Goal: Information Seeking & Learning: Learn about a topic

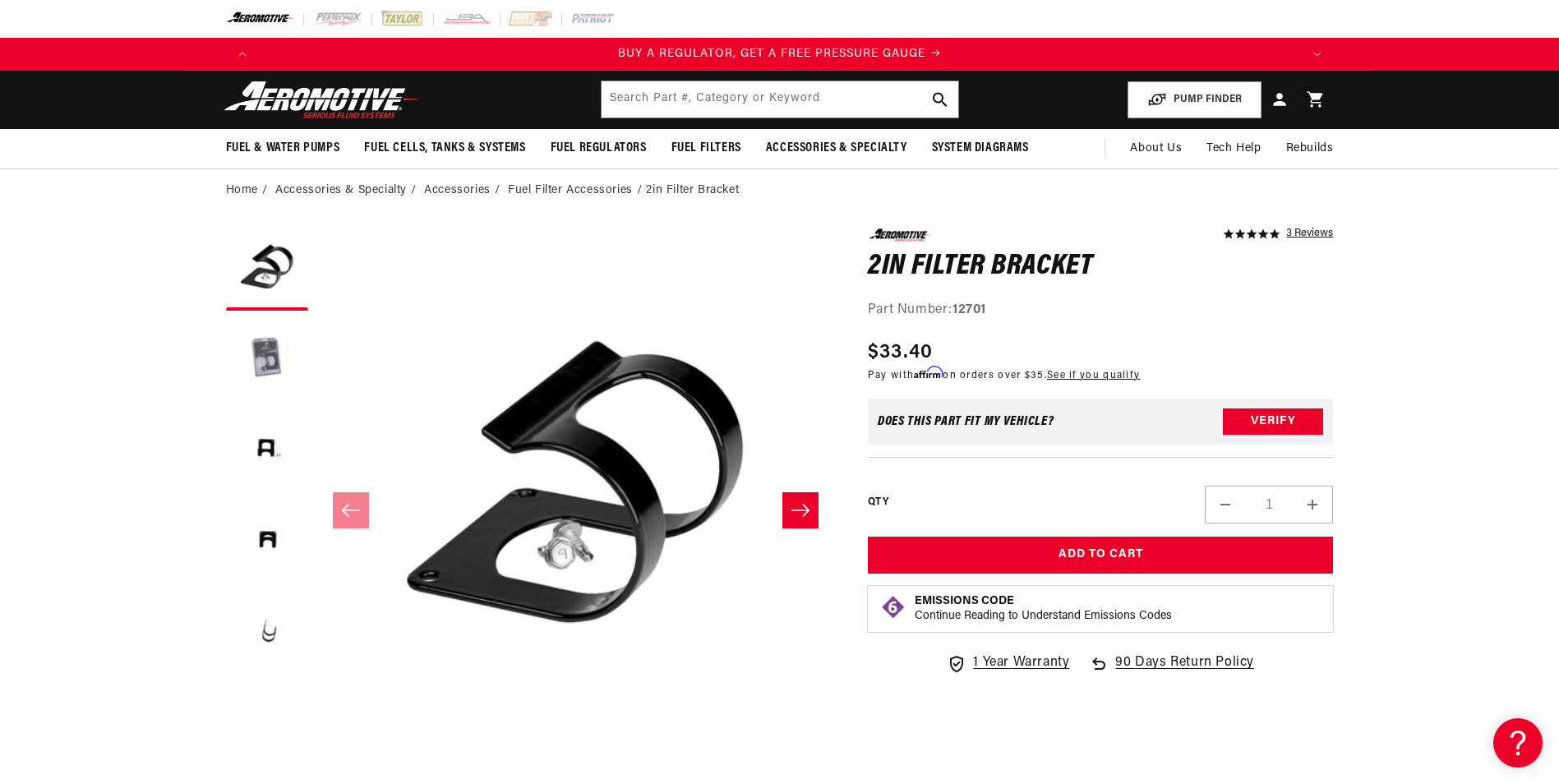
click at [270, 356] on button "Load image 2 in gallery view" at bounding box center [267, 360] width 83 height 82
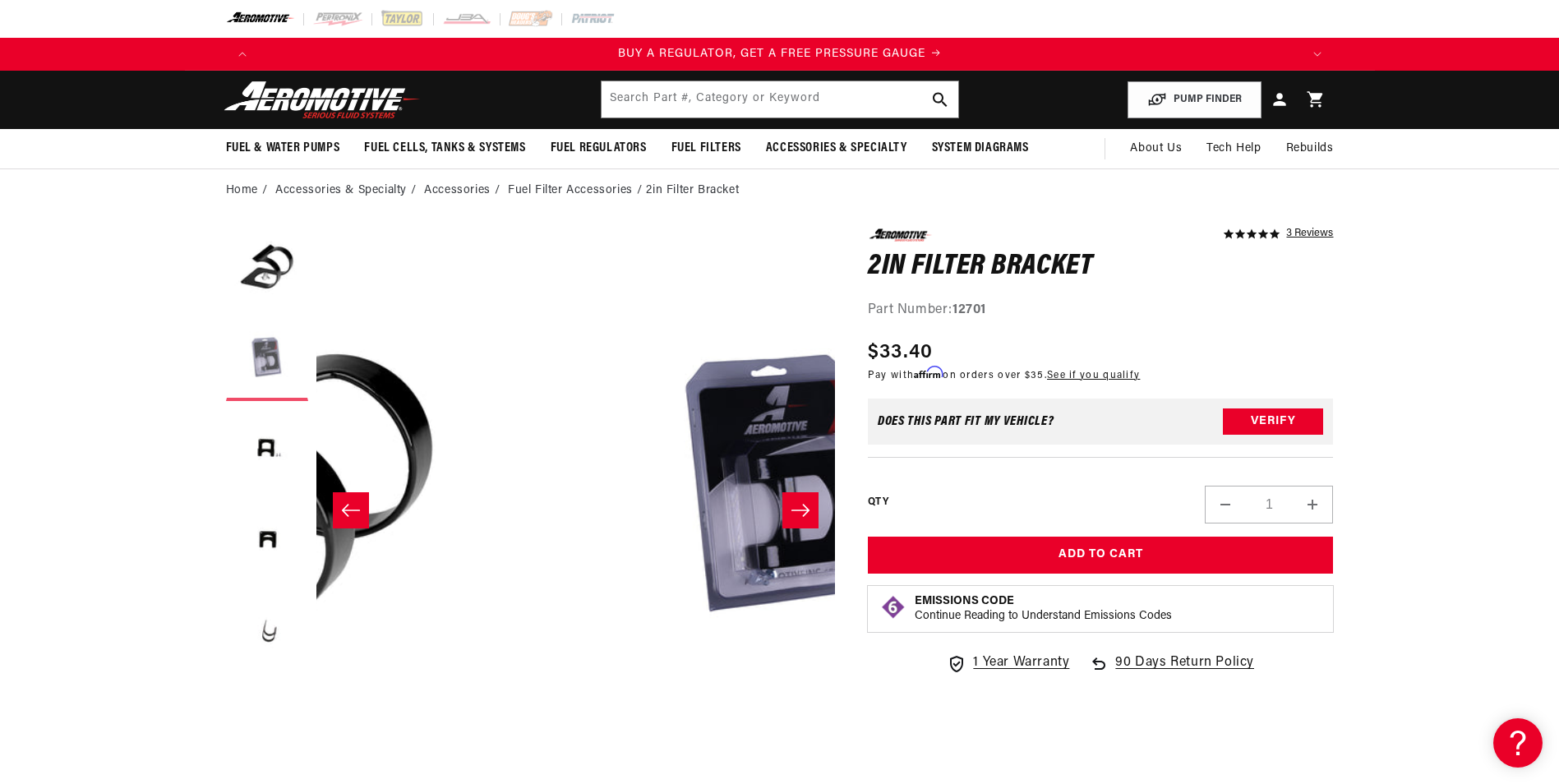
scroll to position [0, 519]
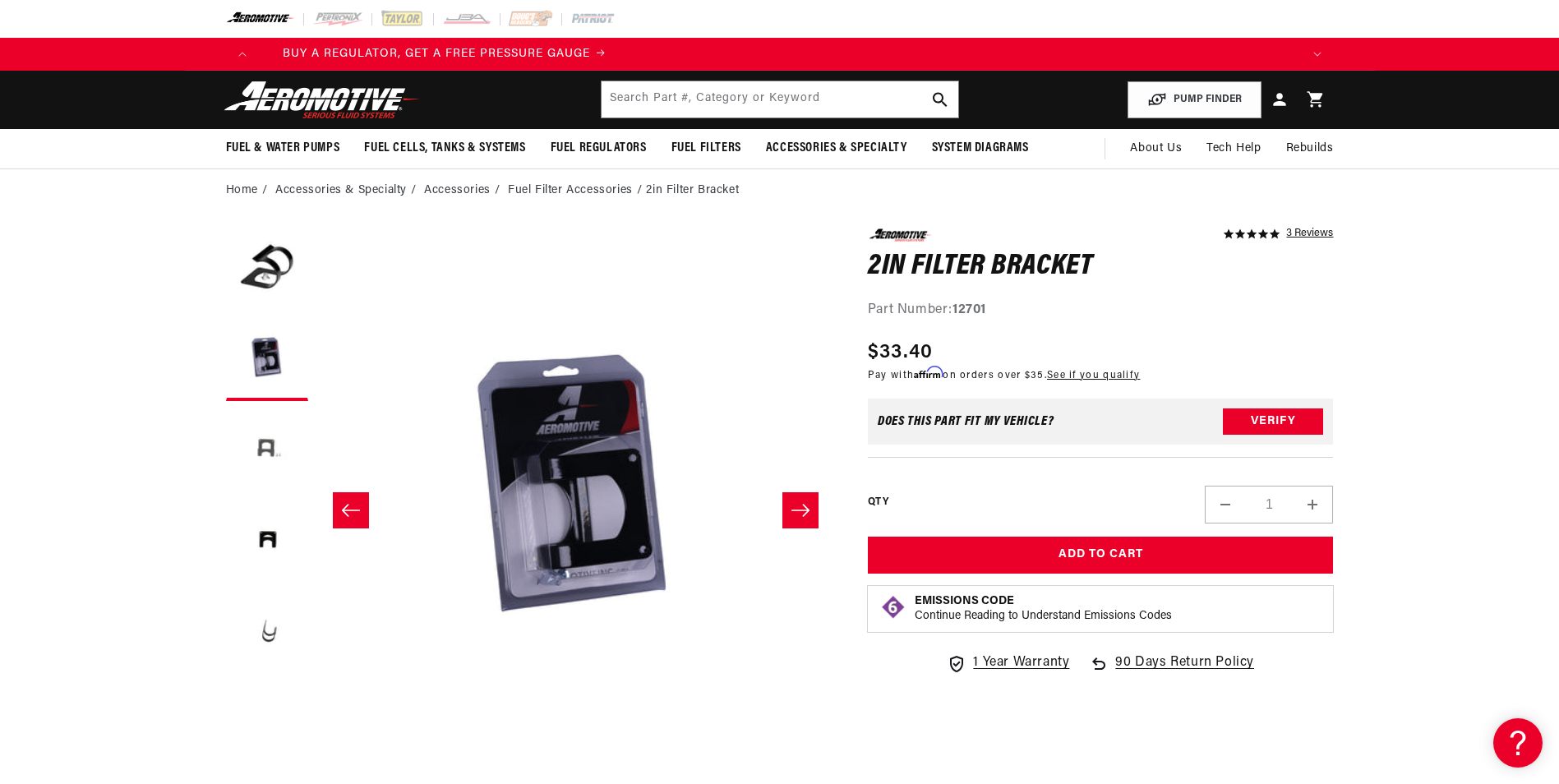
click at [259, 447] on button "Load image 3 in gallery view" at bounding box center [267, 450] width 83 height 82
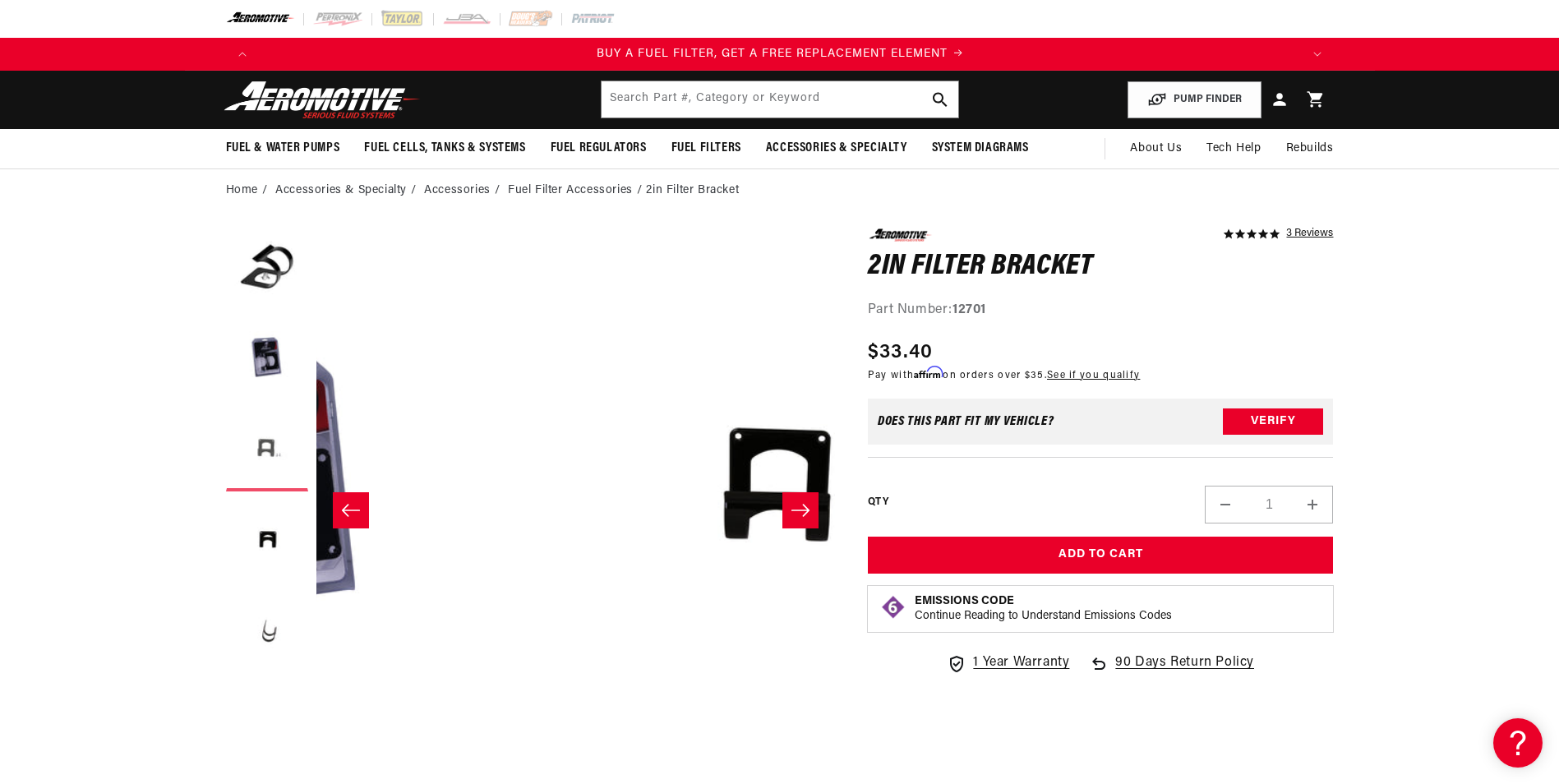
scroll to position [0, 1042]
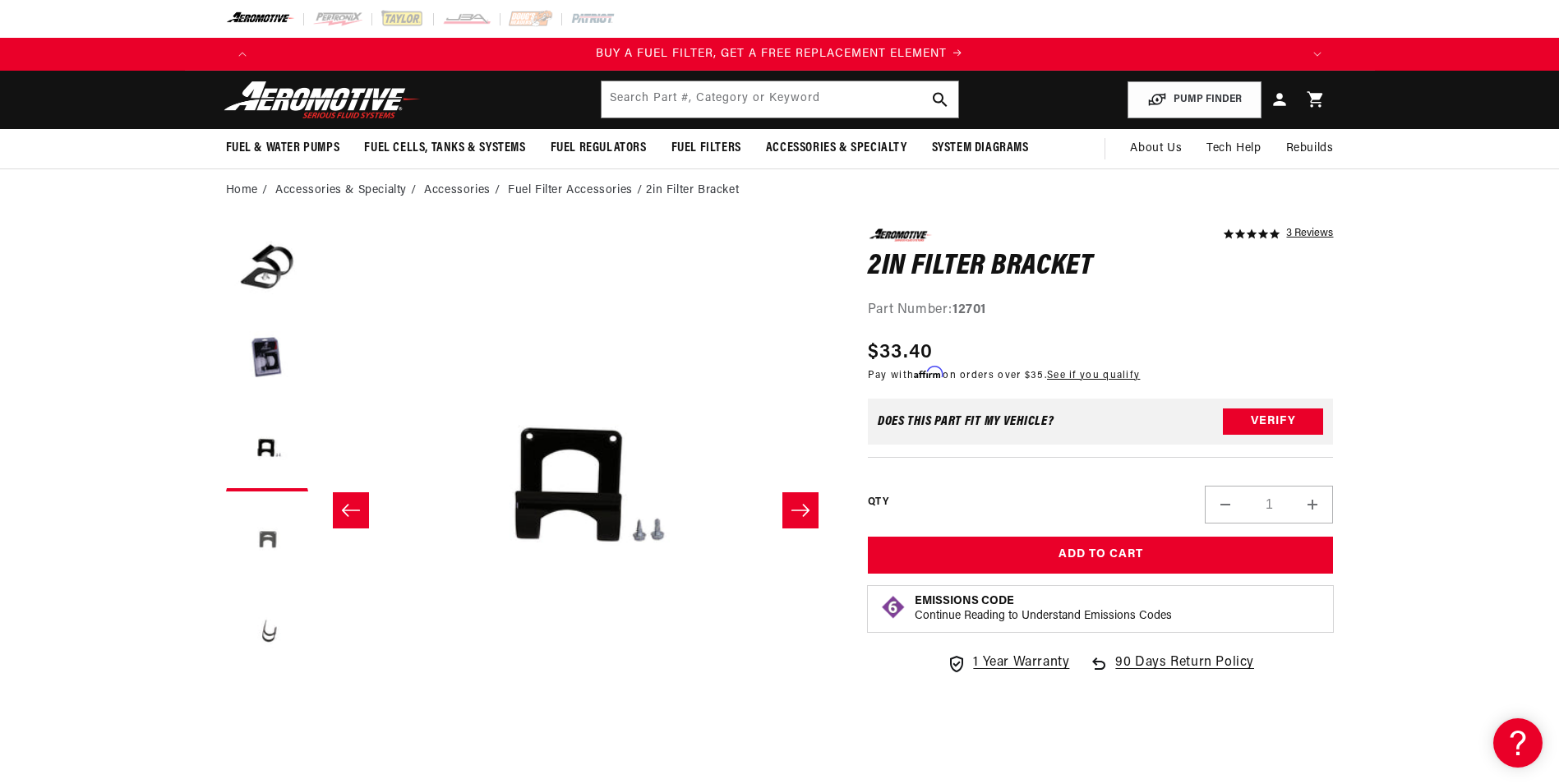
click at [267, 530] on button "Load image 4 in gallery view" at bounding box center [267, 540] width 83 height 82
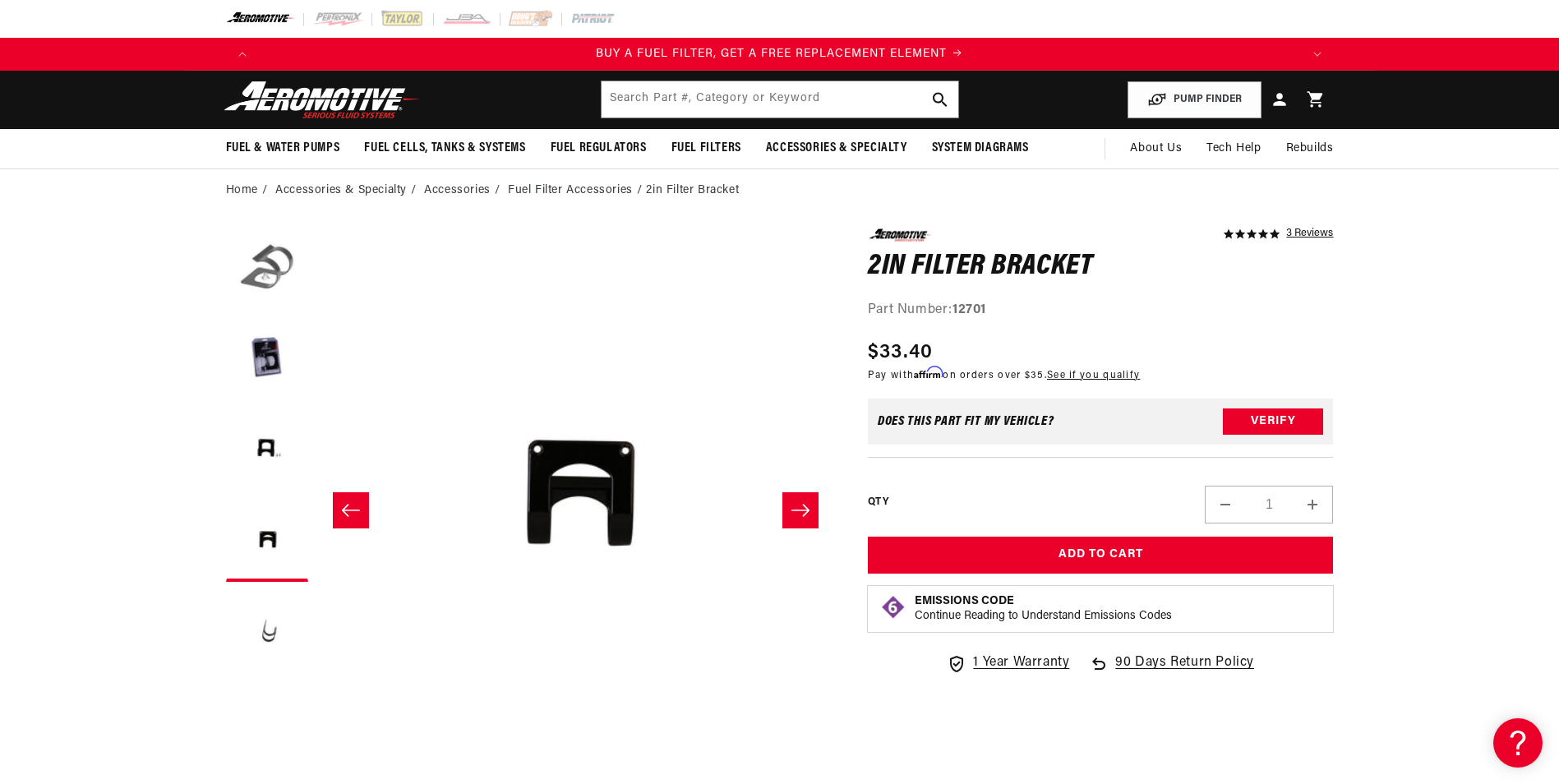
click at [257, 270] on button "Load image 1 in gallery view" at bounding box center [267, 270] width 83 height 82
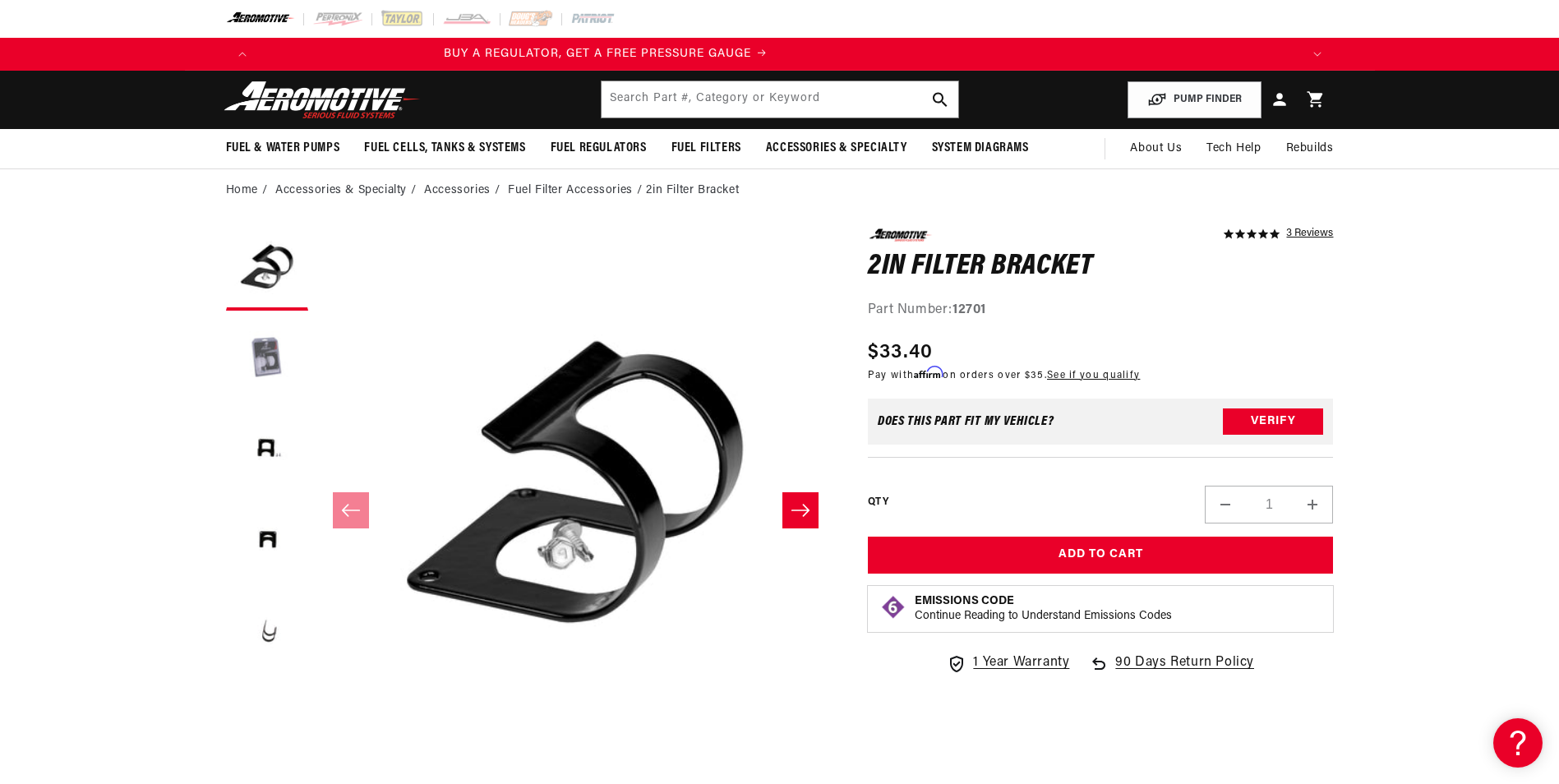
scroll to position [0, 0]
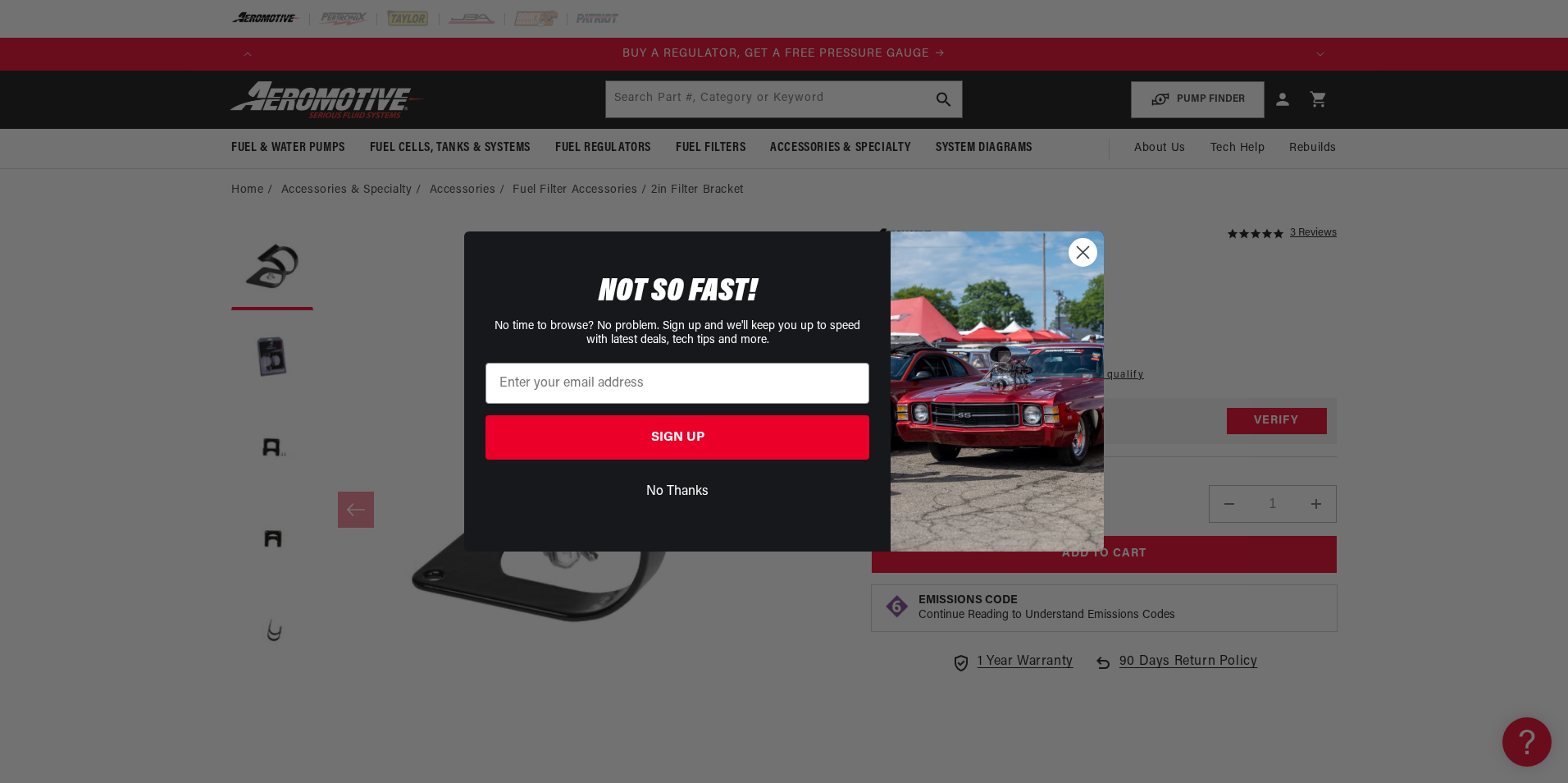
click at [1083, 260] on circle "Close dialog" at bounding box center [1083, 252] width 27 height 27
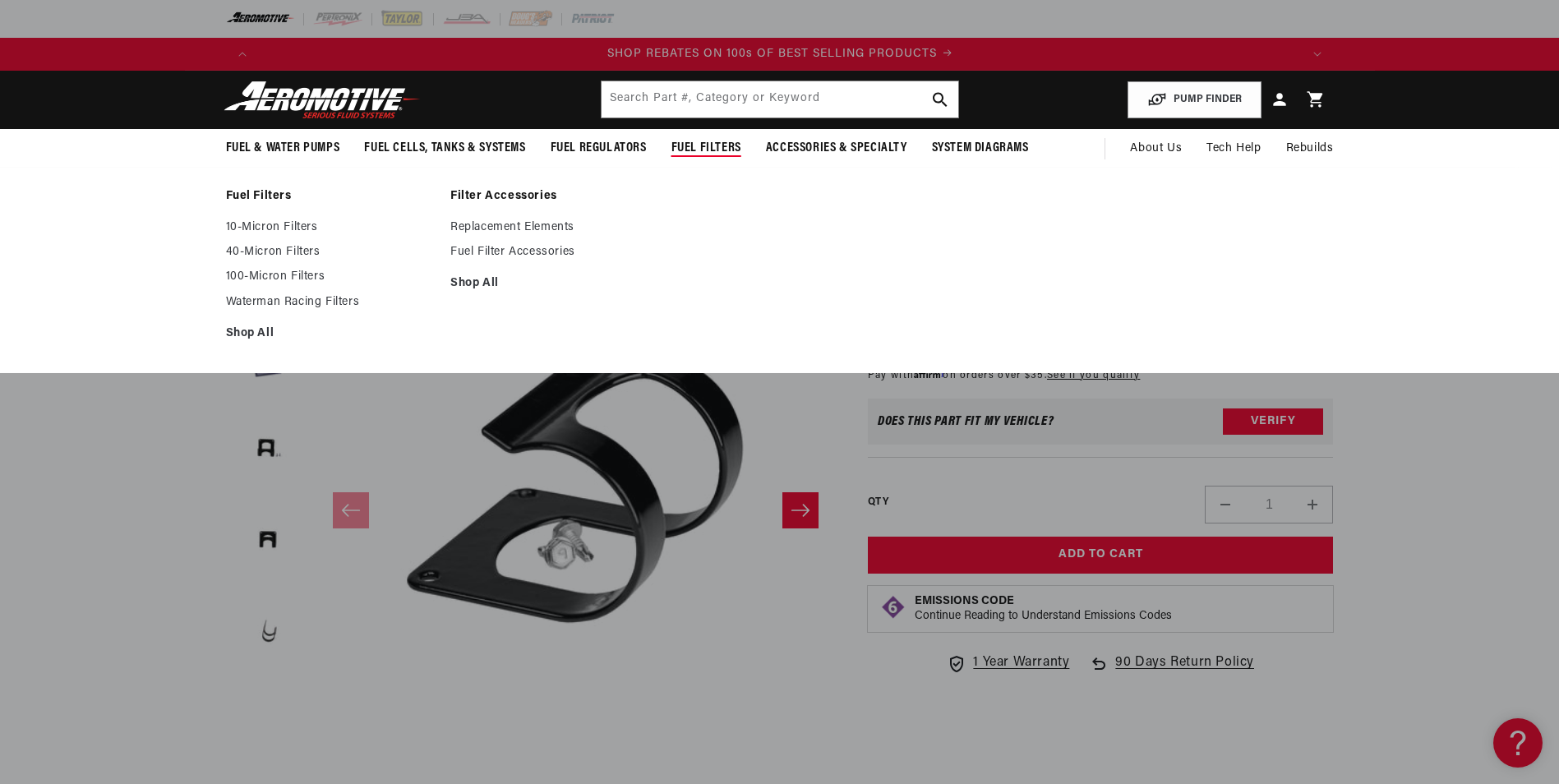
scroll to position [0, 2084]
click at [295, 222] on link "10-Micron Filters" at bounding box center [330, 227] width 208 height 14
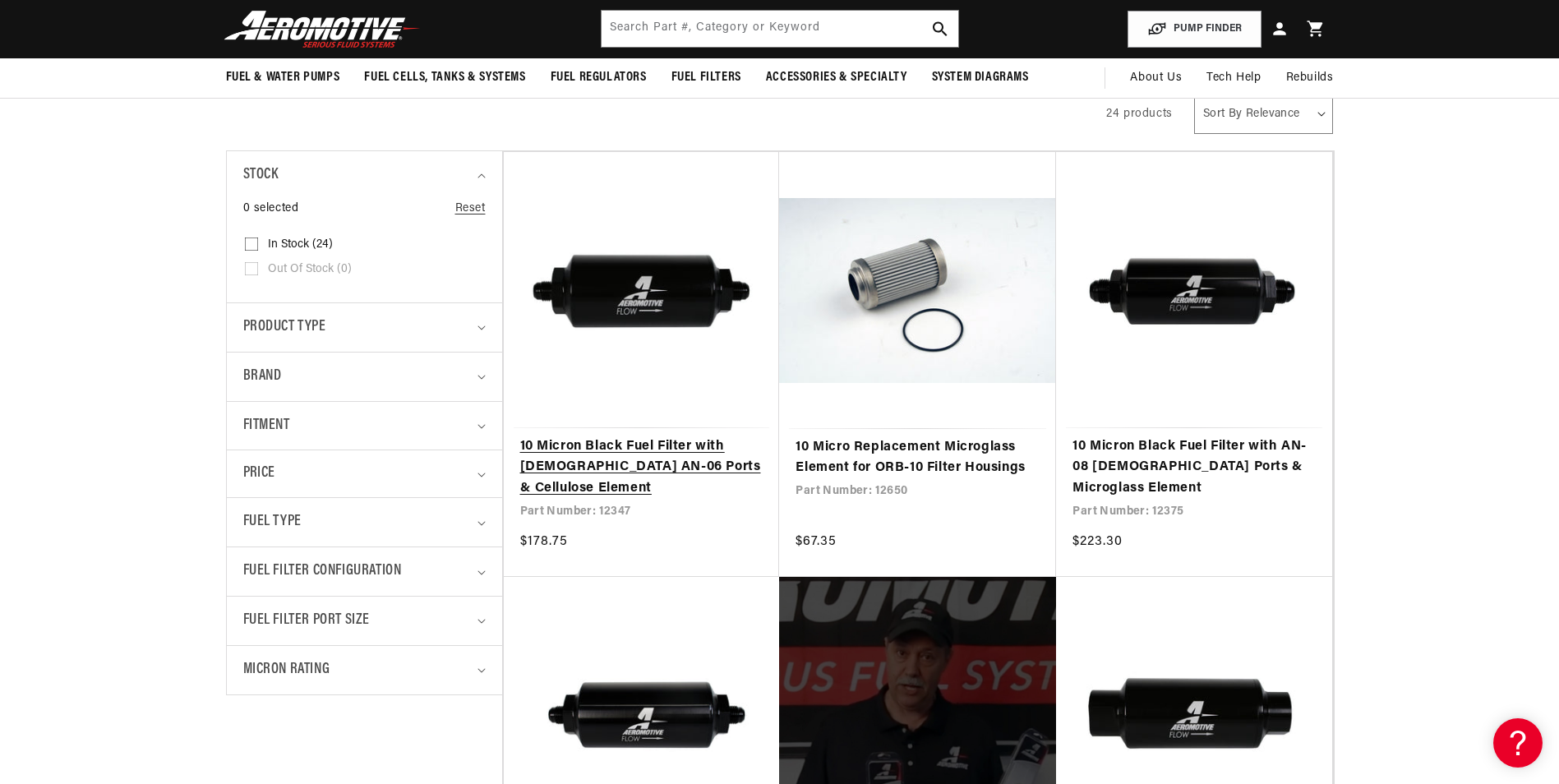
scroll to position [247, 0]
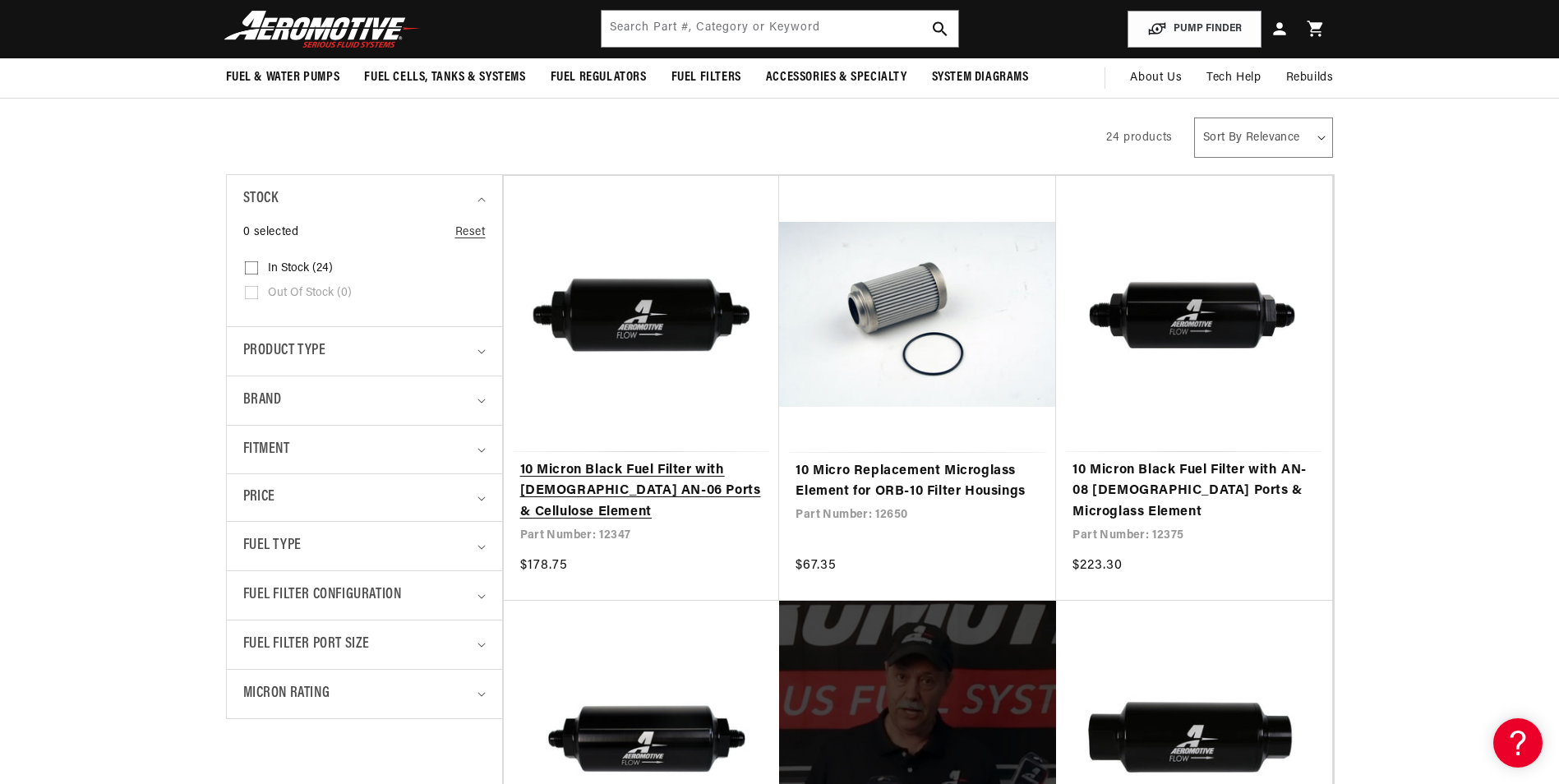
click at [710, 479] on link "10 Micron Black Fuel Filter with Male AN-06 Ports & Cellulose Element" at bounding box center [642, 491] width 243 height 63
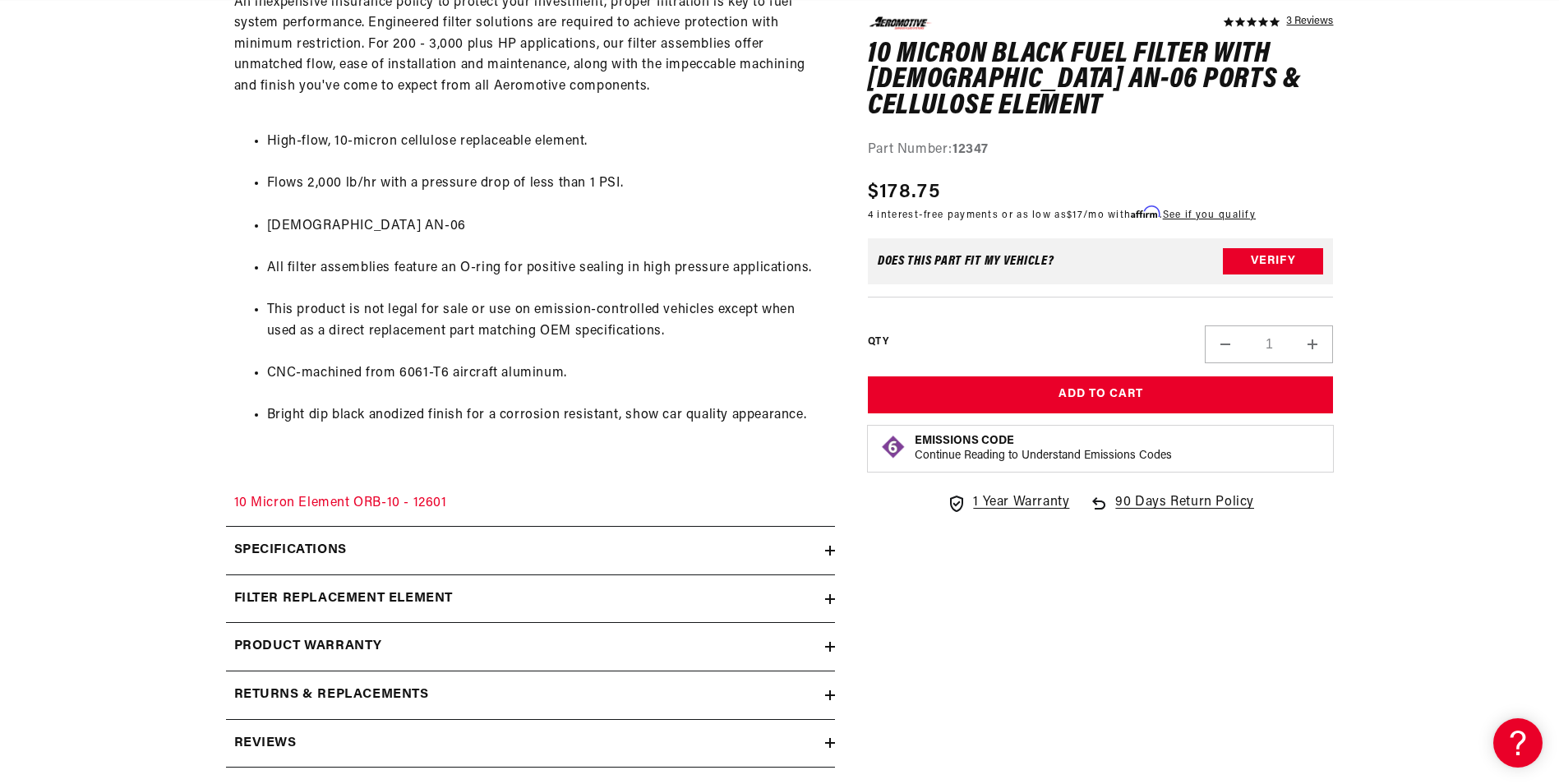
scroll to position [1068, 0]
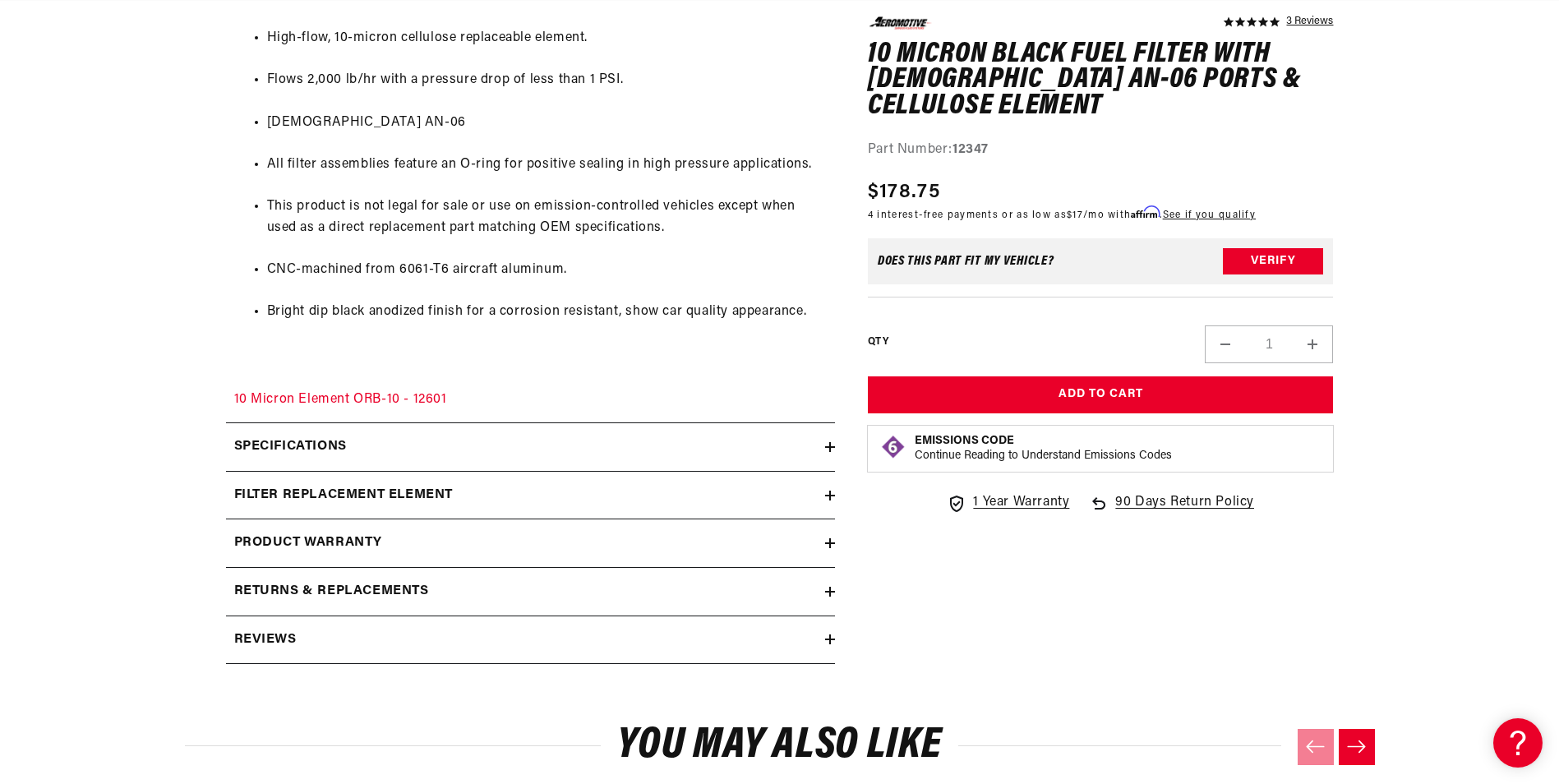
click at [406, 447] on div "Specifications" at bounding box center [526, 446] width 599 height 21
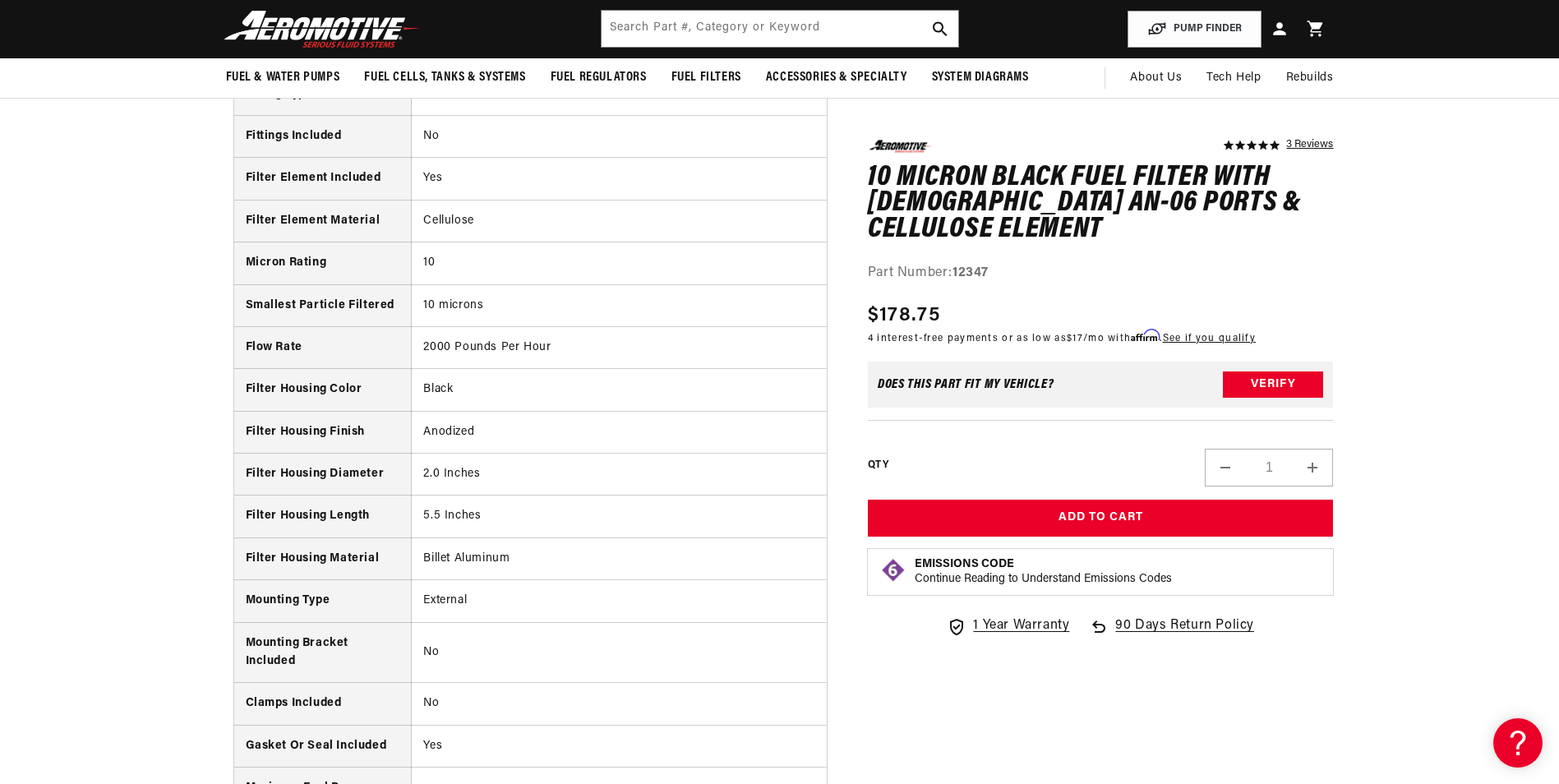
scroll to position [0, 0]
